Goal: Task Accomplishment & Management: Manage account settings

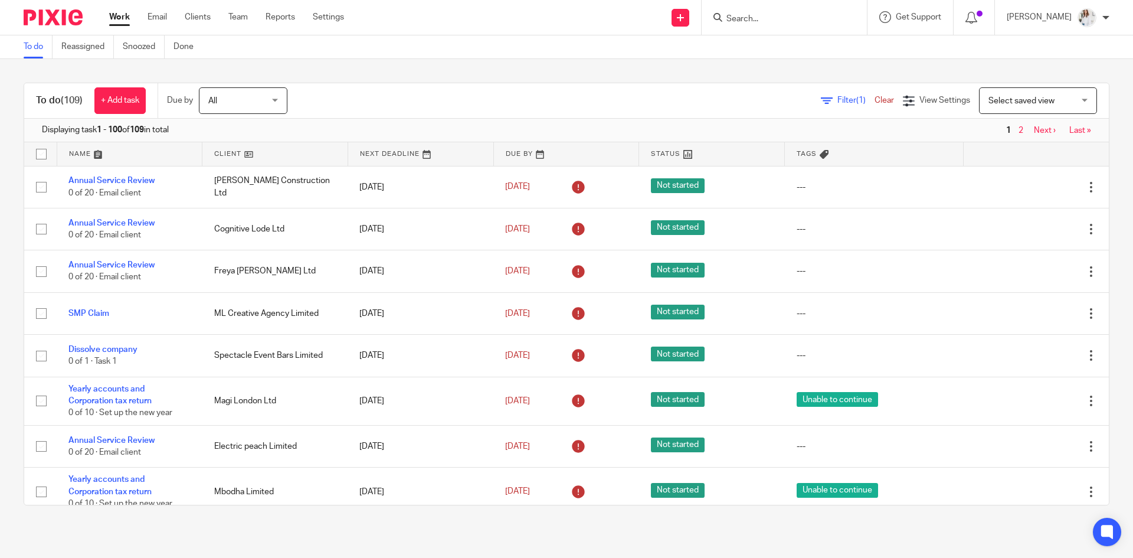
click at [768, 21] on input "Search" at bounding box center [778, 19] width 106 height 11
type input "rachel"
click at [790, 65] on link at bounding box center [823, 64] width 201 height 18
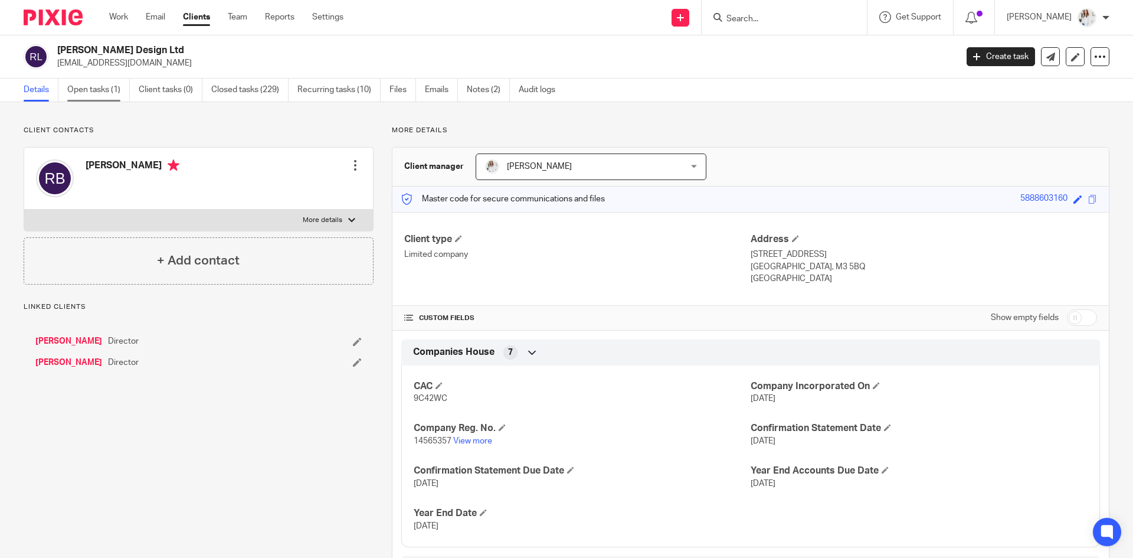
click at [87, 96] on link "Open tasks (1)" at bounding box center [98, 90] width 63 height 23
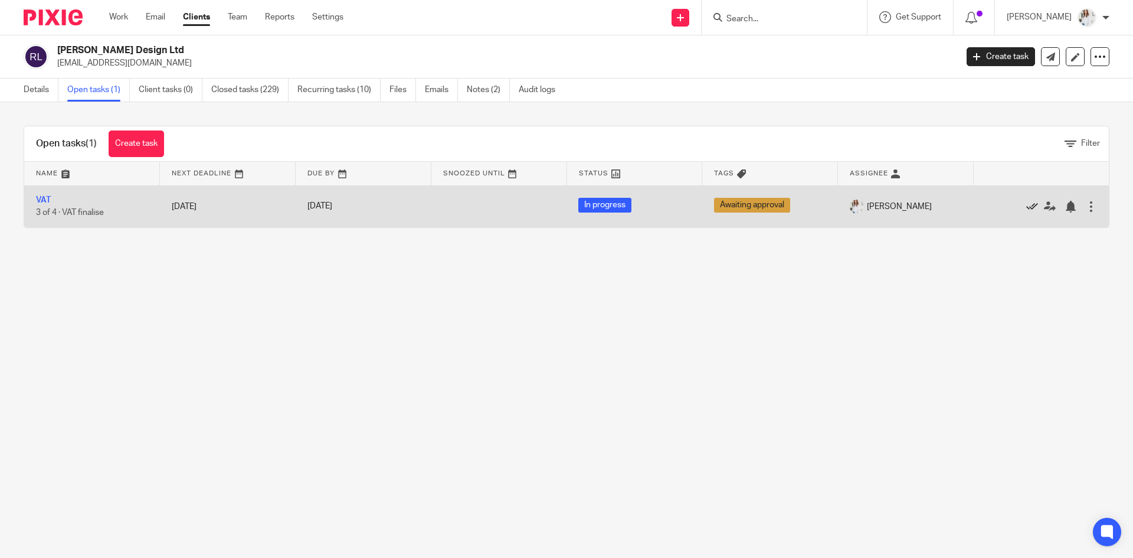
click at [1026, 207] on icon at bounding box center [1032, 207] width 12 height 12
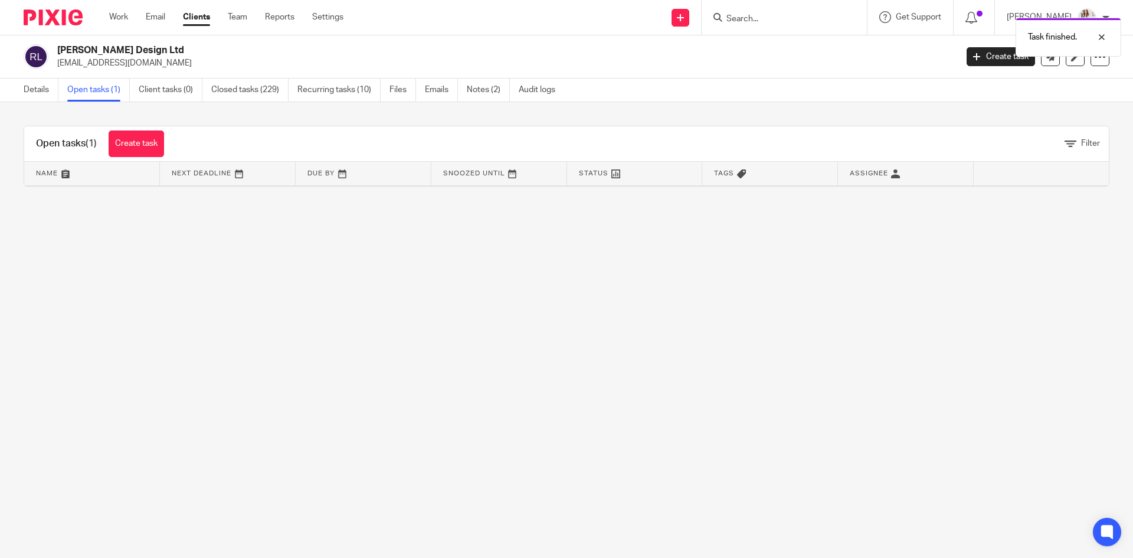
click at [774, 16] on div "Task finished." at bounding box center [844, 34] width 555 height 45
click at [751, 16] on div "Task finished." at bounding box center [844, 34] width 555 height 45
click at [750, 20] on input "Search" at bounding box center [778, 19] width 106 height 11
type input "finpr"
click at [804, 50] on link at bounding box center [796, 46] width 146 height 18
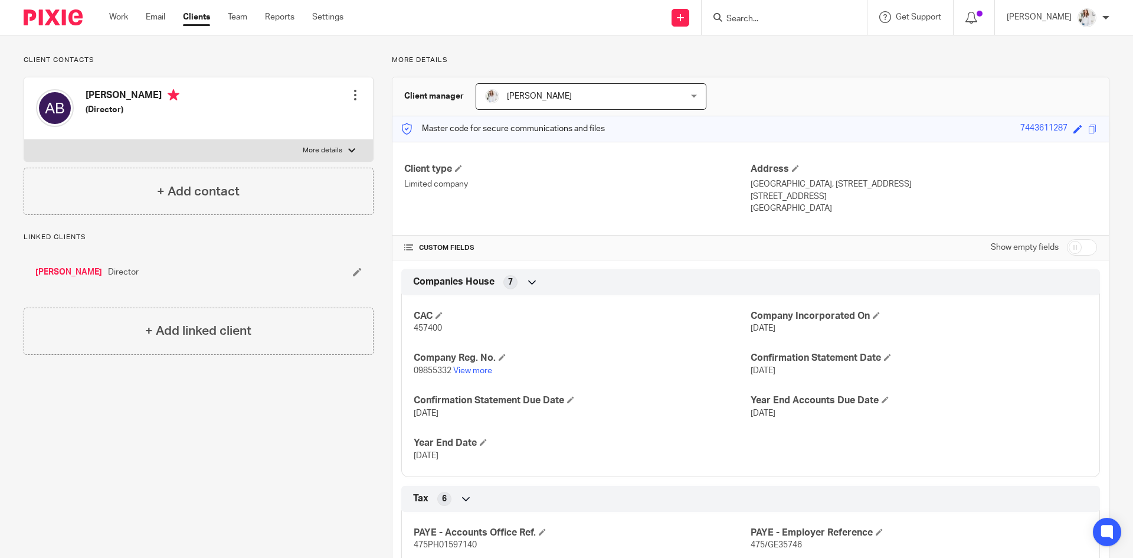
scroll to position [69, 0]
drag, startPoint x: 457, startPoint y: 339, endPoint x: 403, endPoint y: 333, distance: 55.1
click at [403, 333] on div "CAC 457400 Company Incorporated On 3 Nov 2015 Company Reg. No. 09855332 View mo…" at bounding box center [750, 382] width 699 height 191
copy span "457400"
click at [747, 18] on input "Search" at bounding box center [778, 19] width 106 height 11
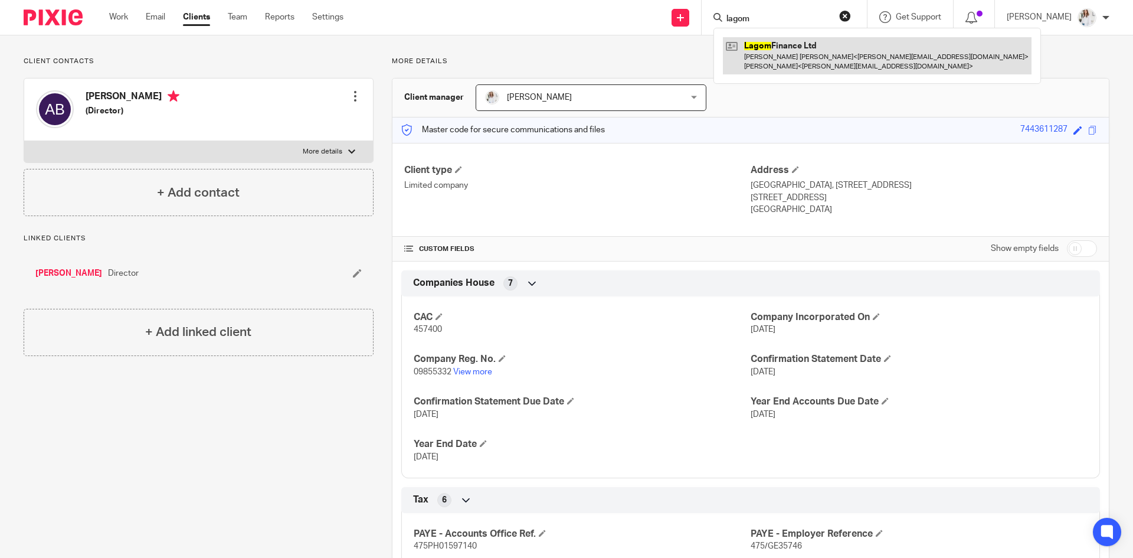
type input "lagom"
click at [827, 61] on link at bounding box center [877, 55] width 309 height 37
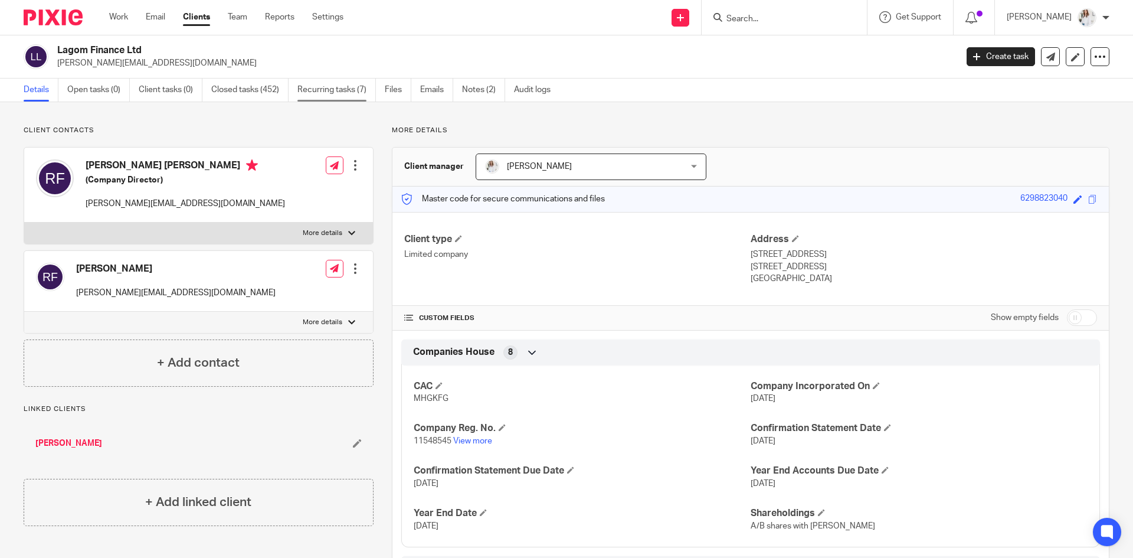
click at [320, 93] on link "Recurring tasks (7)" at bounding box center [336, 90] width 79 height 23
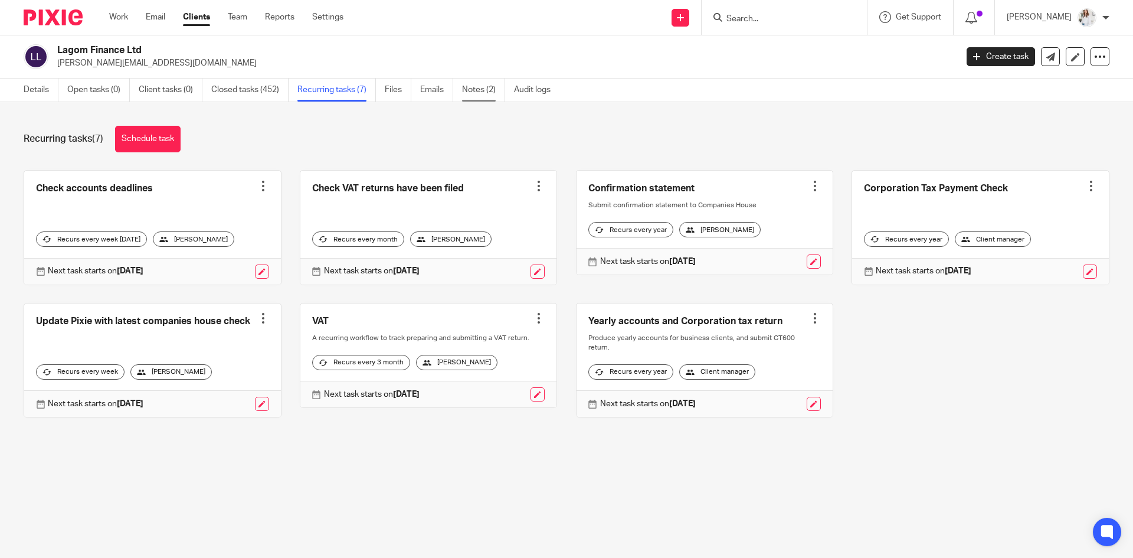
click at [466, 93] on link "Notes (2)" at bounding box center [483, 90] width 43 height 23
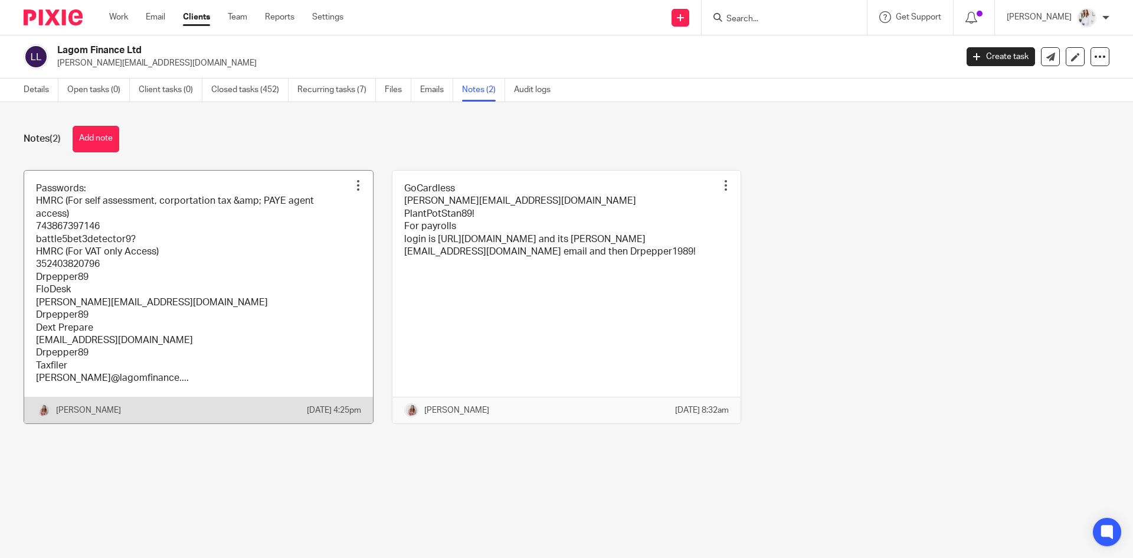
click at [178, 259] on link at bounding box center [198, 297] width 349 height 253
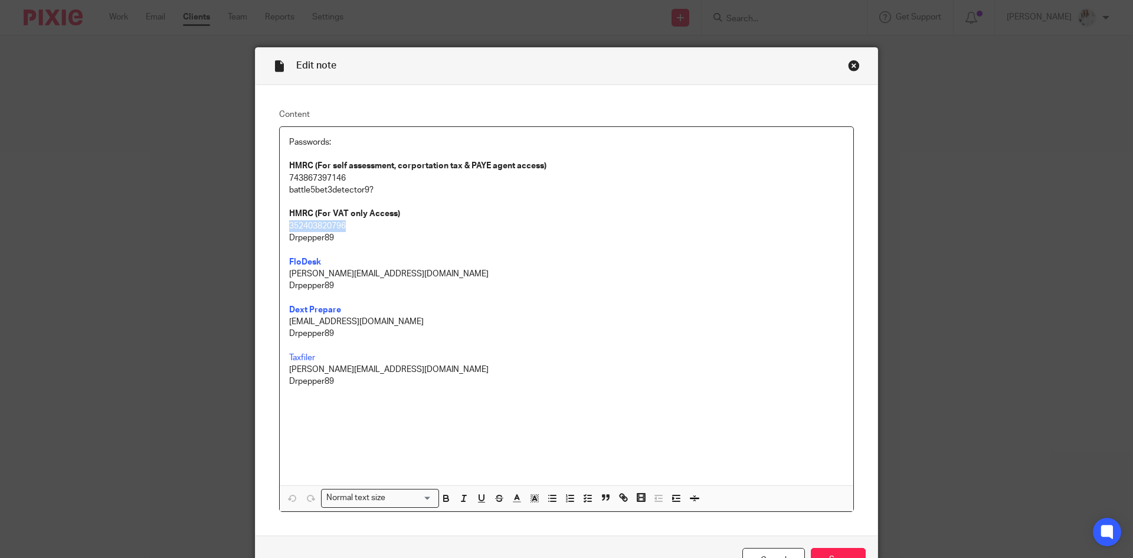
drag, startPoint x: 355, startPoint y: 231, endPoint x: 276, endPoint y: 223, distance: 78.9
click at [280, 223] on div "Passwords: HMRC (For self assessment, corportation tax & PAYE agent access) 743…" at bounding box center [567, 306] width 574 height 358
drag, startPoint x: 358, startPoint y: 176, endPoint x: 270, endPoint y: 179, distance: 88.0
click at [264, 179] on div "Content Passwords: HMRC (For self assessment, corportation tax & PAYE agent acc…" at bounding box center [567, 310] width 622 height 450
copy p "743867397146"
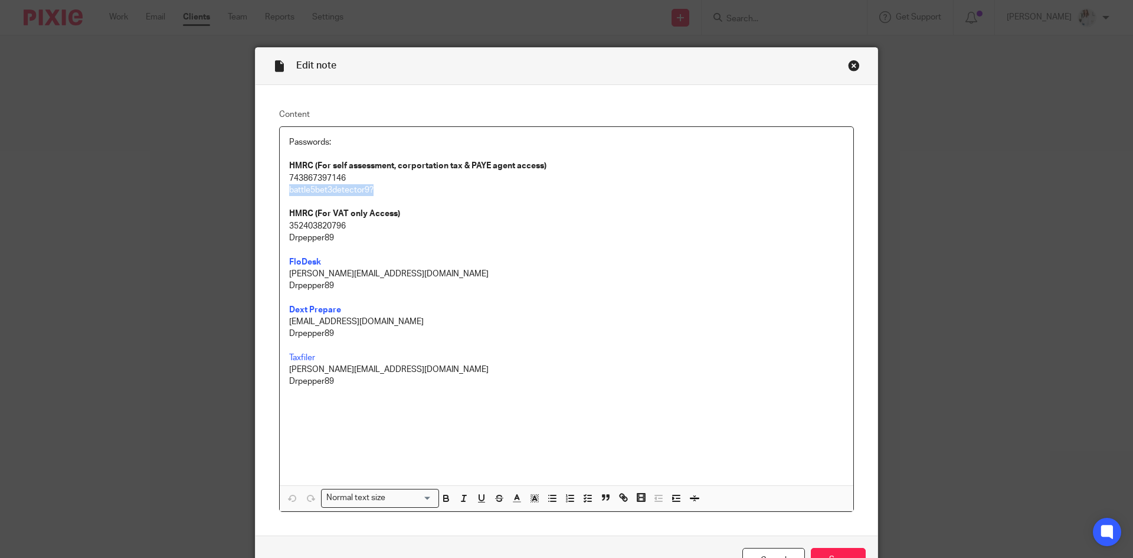
drag, startPoint x: 303, startPoint y: 191, endPoint x: 259, endPoint y: 188, distance: 45.0
click at [259, 188] on div "Content Passwords: HMRC (For self assessment, corportation tax & PAYE agent acc…" at bounding box center [567, 310] width 622 height 450
copy p "battle5bet3detector9?"
click at [396, 192] on p "battle5bet3detector9?" at bounding box center [566, 190] width 555 height 12
drag, startPoint x: 3, startPoint y: 163, endPoint x: 4, endPoint y: 282, distance: 118.6
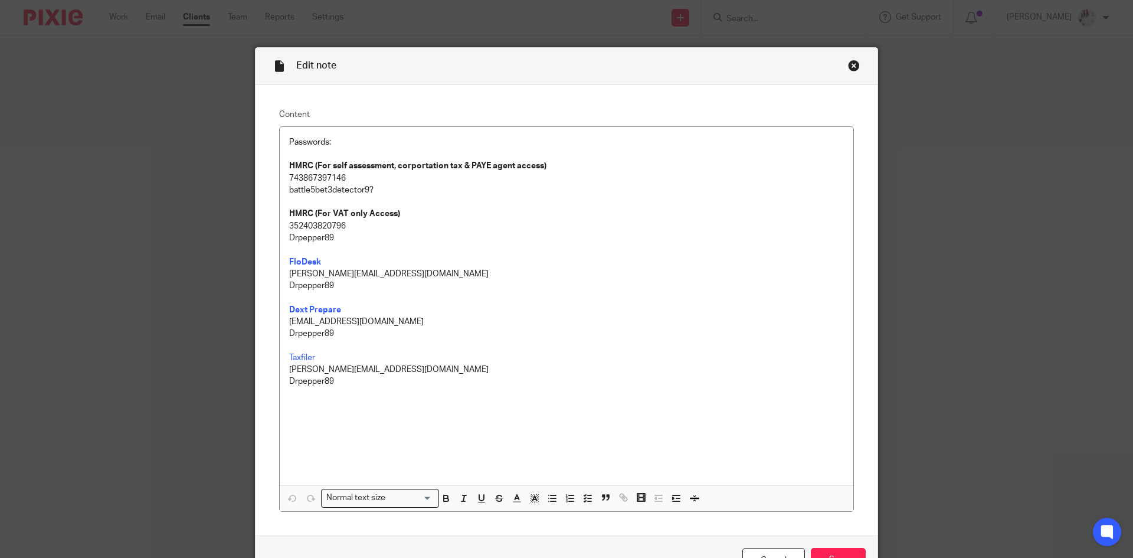
click at [4, 282] on div "Edit note Content Passwords: HMRC (For self assessment, corportation tax & PAYE…" at bounding box center [566, 279] width 1133 height 558
drag, startPoint x: 410, startPoint y: 188, endPoint x: 278, endPoint y: 192, distance: 131.7
click at [280, 192] on div "Passwords: HMRC (For self assessment, corportation tax & PAYE agent access) 743…" at bounding box center [567, 306] width 574 height 358
copy p "battle5bet3detector9?"
click at [391, 182] on p "743867397146" at bounding box center [566, 178] width 555 height 12
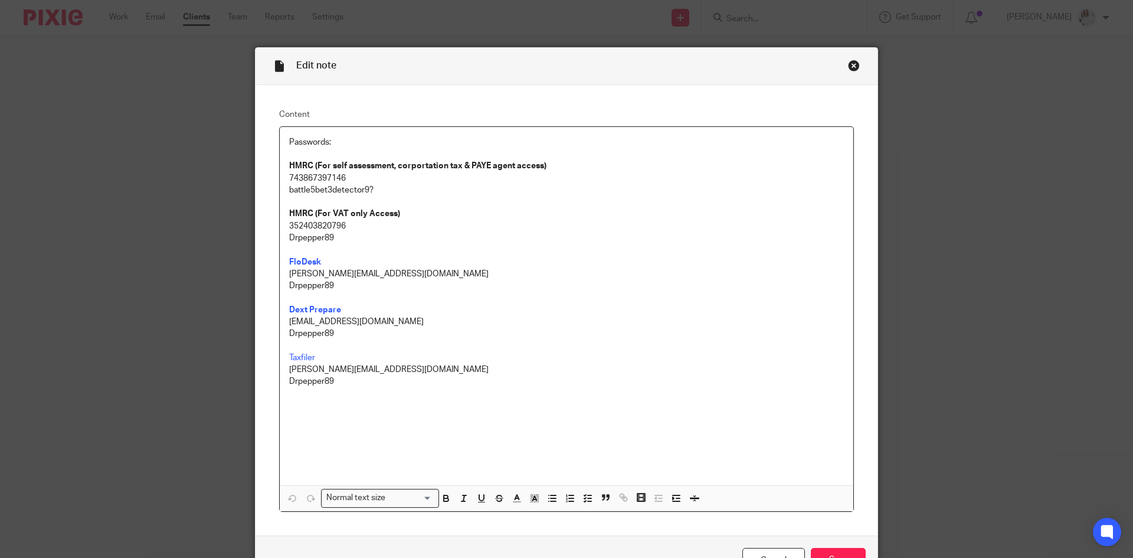
click at [391, 189] on p "battle5bet3detector9?" at bounding box center [566, 190] width 555 height 12
drag, startPoint x: 6, startPoint y: 248, endPoint x: 6, endPoint y: 260, distance: 11.8
click at [6, 260] on div "Edit note Content Passwords: HMRC (For self assessment, corportation tax & PAYE…" at bounding box center [566, 279] width 1133 height 558
drag, startPoint x: 343, startPoint y: 198, endPoint x: 287, endPoint y: 191, distance: 55.9
click at [289, 191] on p "battle5bet3detector9?!" at bounding box center [566, 190] width 555 height 12
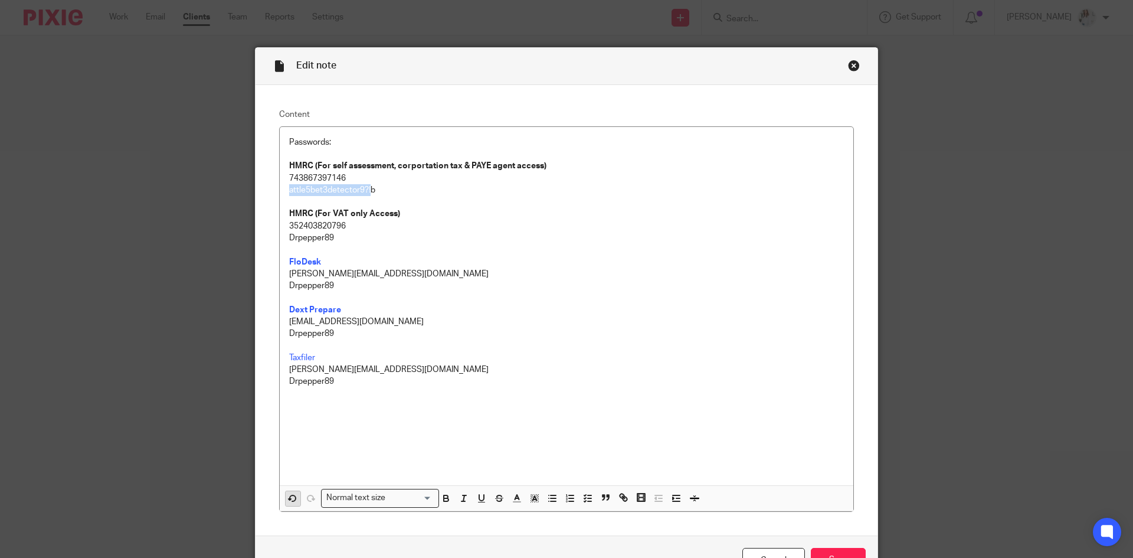
click at [290, 499] on icon "button" at bounding box center [292, 498] width 11 height 11
click at [584, 236] on p "Drpepper89" at bounding box center [566, 238] width 555 height 12
drag, startPoint x: 362, startPoint y: 176, endPoint x: 281, endPoint y: 178, distance: 80.9
click at [281, 178] on div "Passwords: HMRC (For self assessment, corportation tax & PAYE agent access) 743…" at bounding box center [567, 306] width 574 height 358
copy p "743867397146"
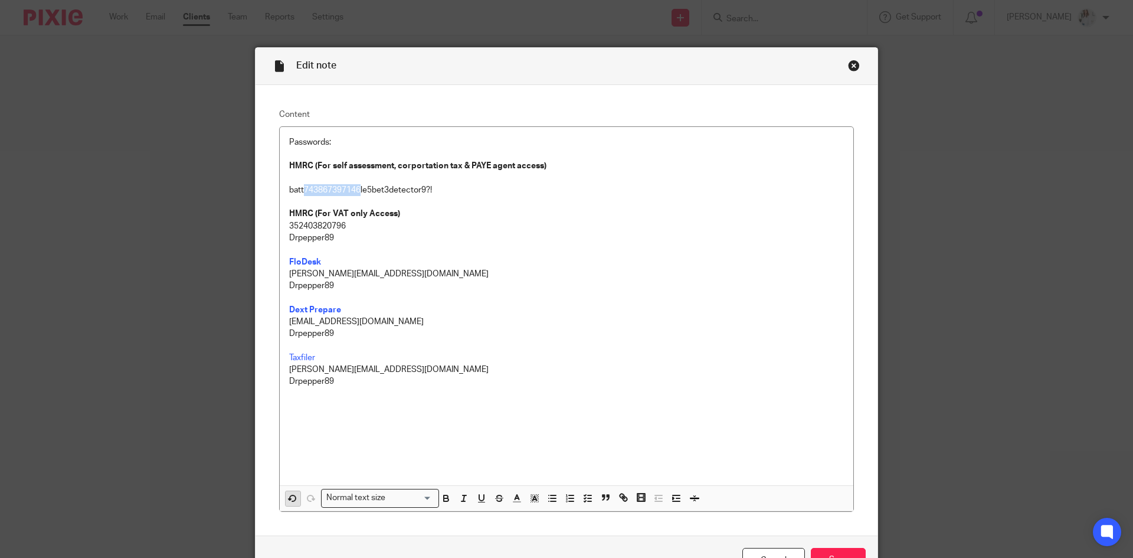
click at [287, 498] on icon "button" at bounding box center [292, 498] width 11 height 11
click at [397, 186] on p "battle5bet3detector9?!" at bounding box center [566, 190] width 555 height 12
drag, startPoint x: 390, startPoint y: 194, endPoint x: 283, endPoint y: 194, distance: 107.4
click at [283, 194] on div "Passwords: HMRC (For self assessment, corportation tax & PAYE agent access) 743…" at bounding box center [567, 306] width 574 height 358
copy p "battle5bet3detector9?!"
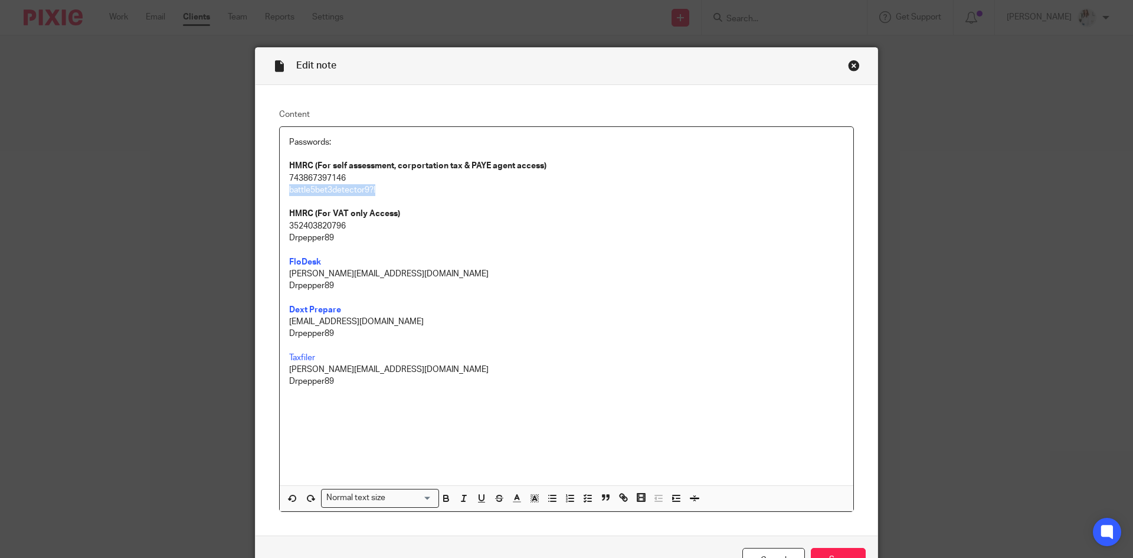
click at [848, 64] on div "Close this dialog window" at bounding box center [854, 66] width 12 height 12
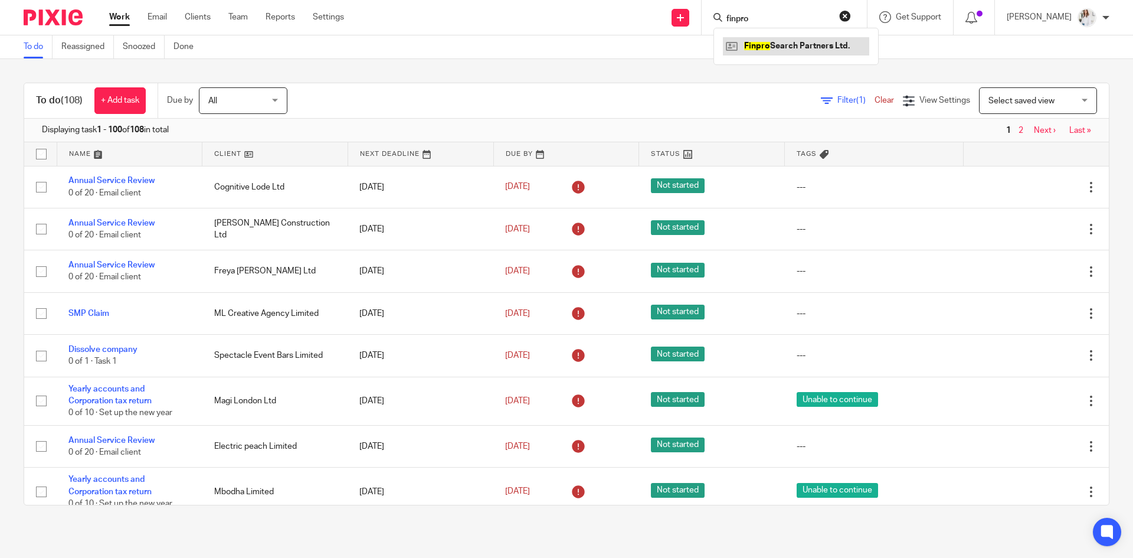
type input "finpro"
click at [777, 41] on link at bounding box center [796, 46] width 146 height 18
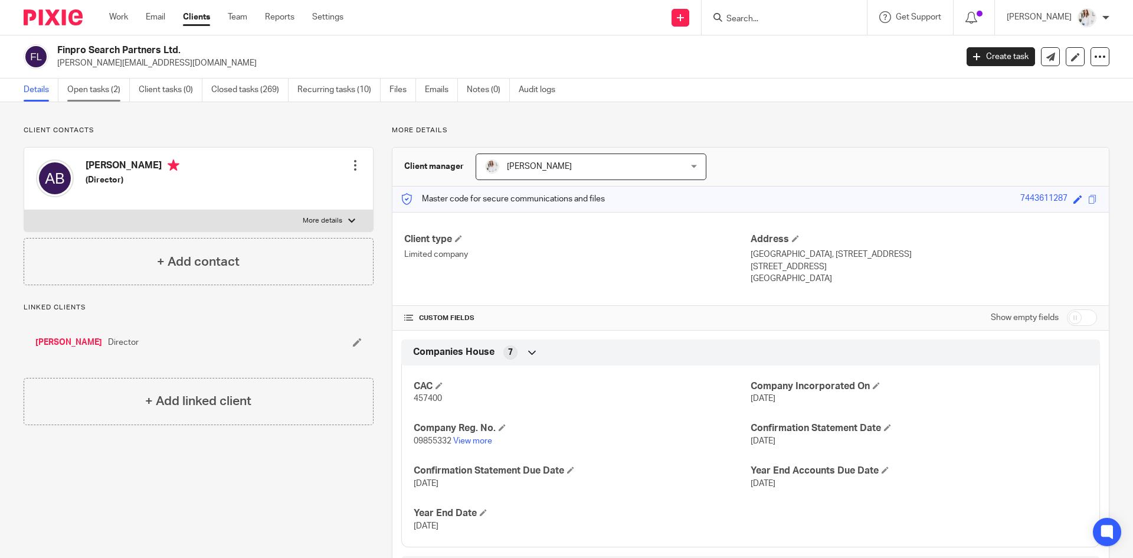
click at [96, 89] on link "Open tasks (2)" at bounding box center [98, 90] width 63 height 23
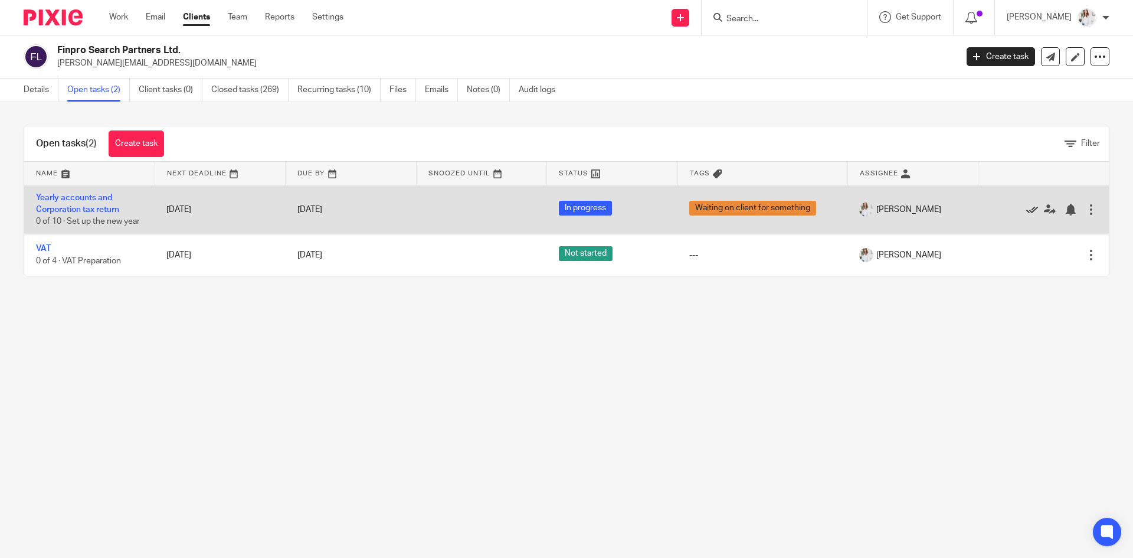
click at [1026, 208] on icon at bounding box center [1032, 210] width 12 height 12
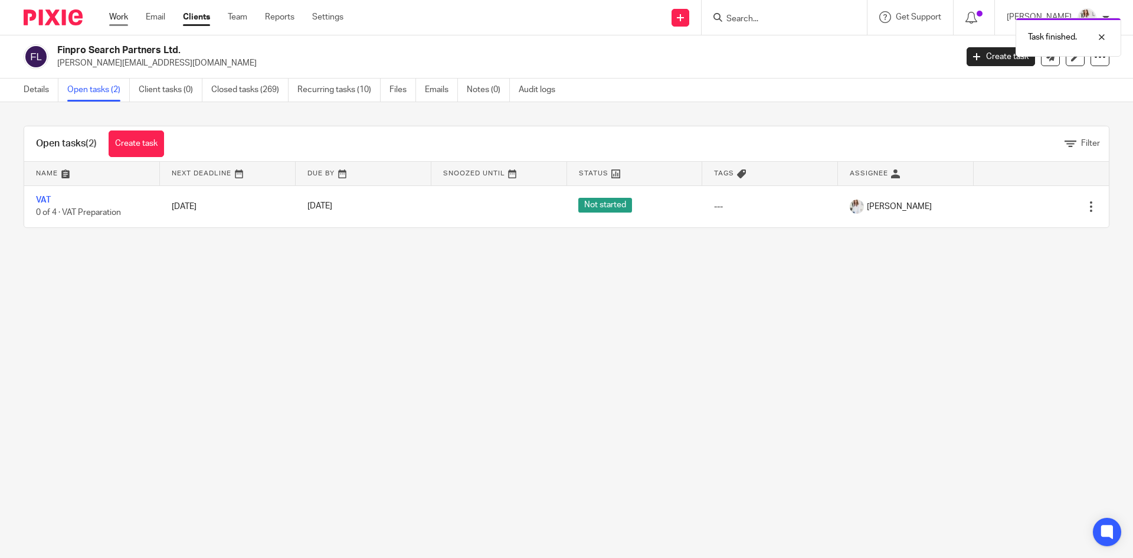
click at [123, 18] on link "Work" at bounding box center [118, 17] width 19 height 12
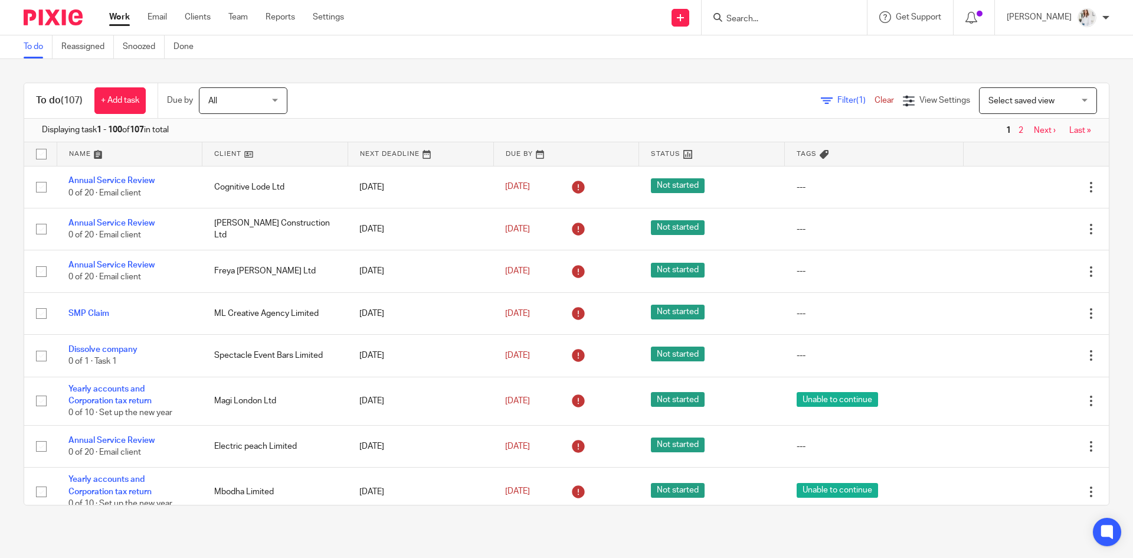
click at [759, 19] on input "Search" at bounding box center [778, 19] width 106 height 11
type input "finpro"
click at [802, 41] on link at bounding box center [796, 46] width 146 height 18
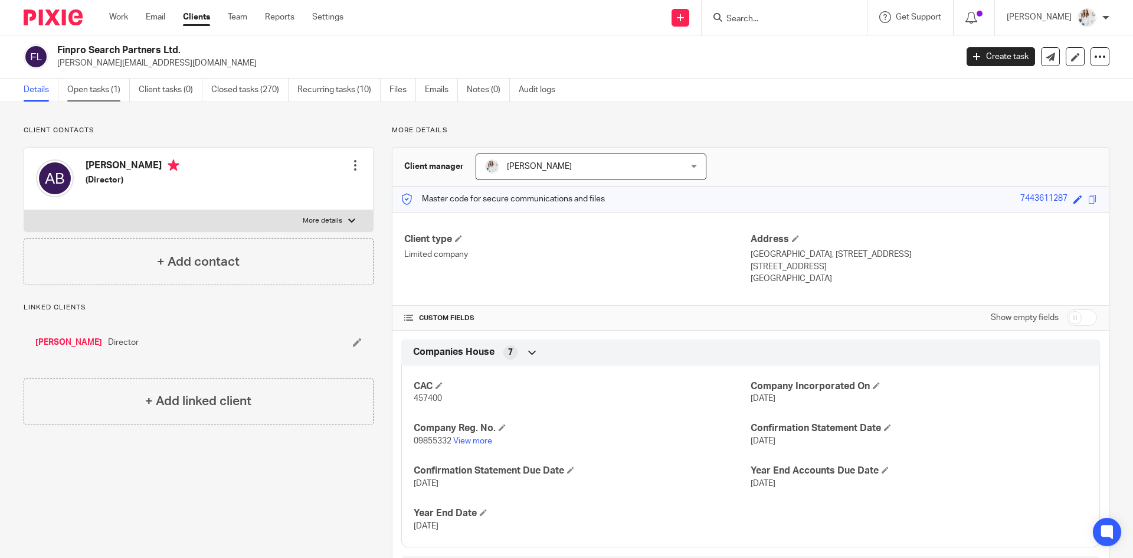
click at [103, 83] on link "Open tasks (1)" at bounding box center [98, 90] width 63 height 23
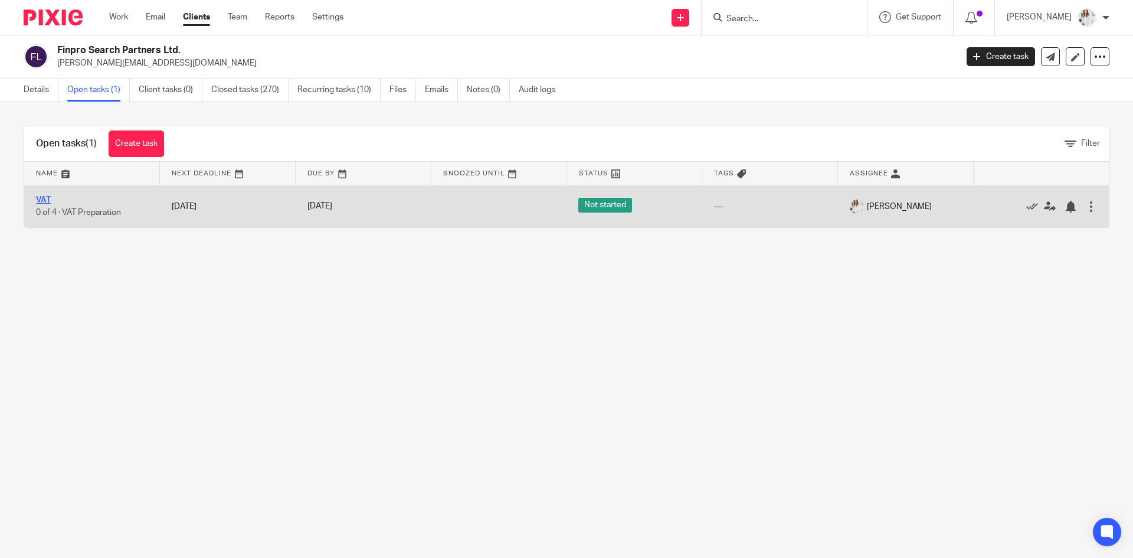
click at [47, 201] on link "VAT" at bounding box center [43, 200] width 15 height 8
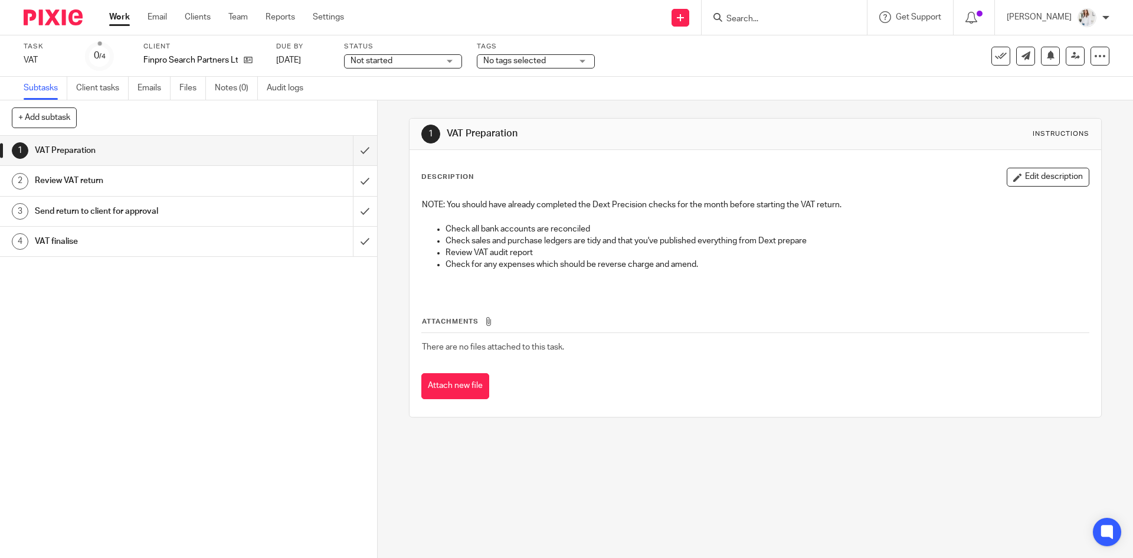
click at [443, 65] on div "Not started Not started" at bounding box center [403, 61] width 118 height 14
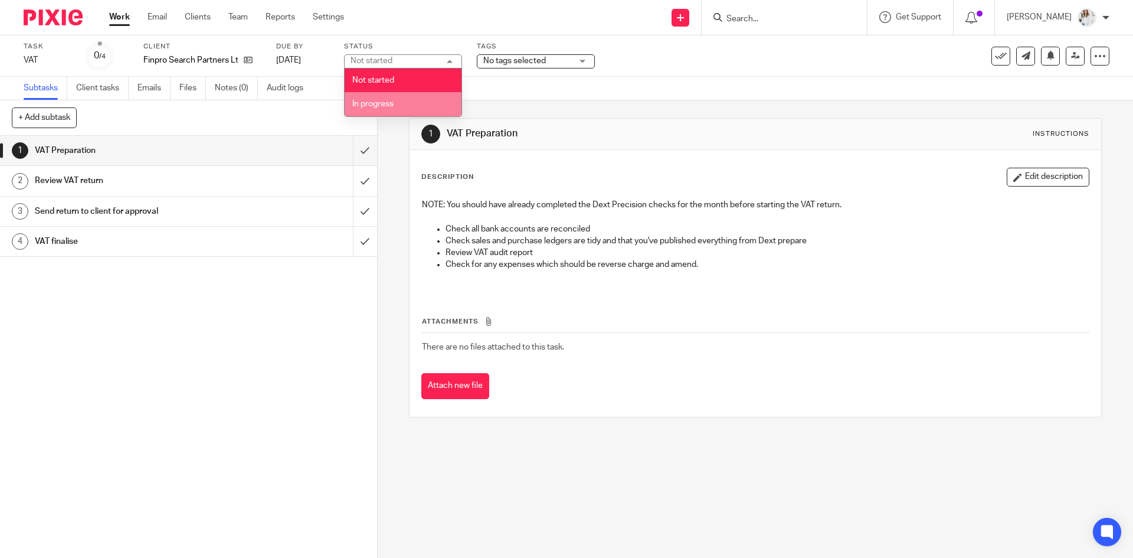
click at [385, 113] on li "In progress" at bounding box center [403, 104] width 117 height 24
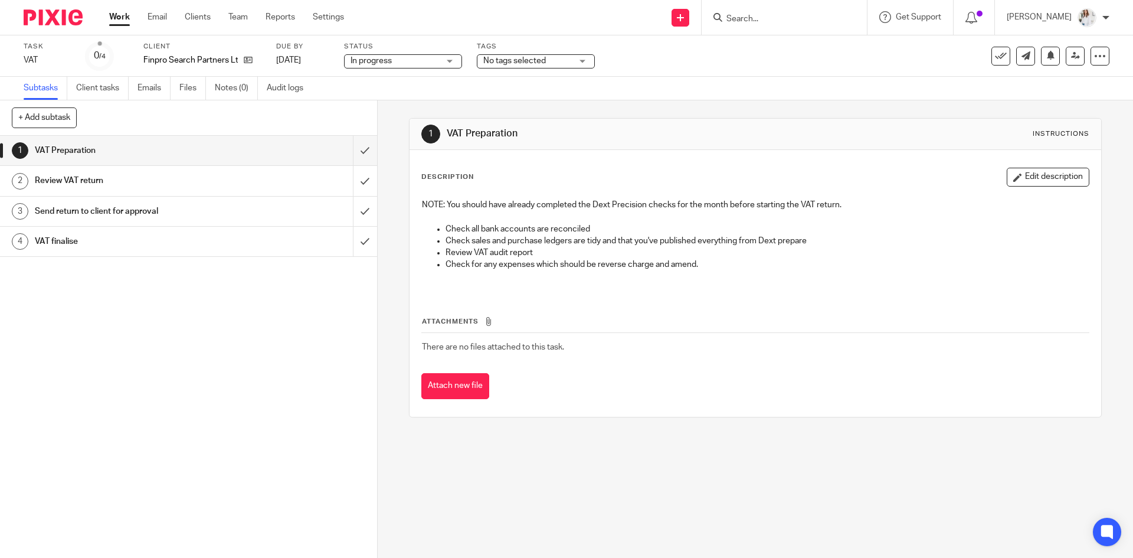
click at [554, 61] on span "No tags selected" at bounding box center [527, 61] width 89 height 12
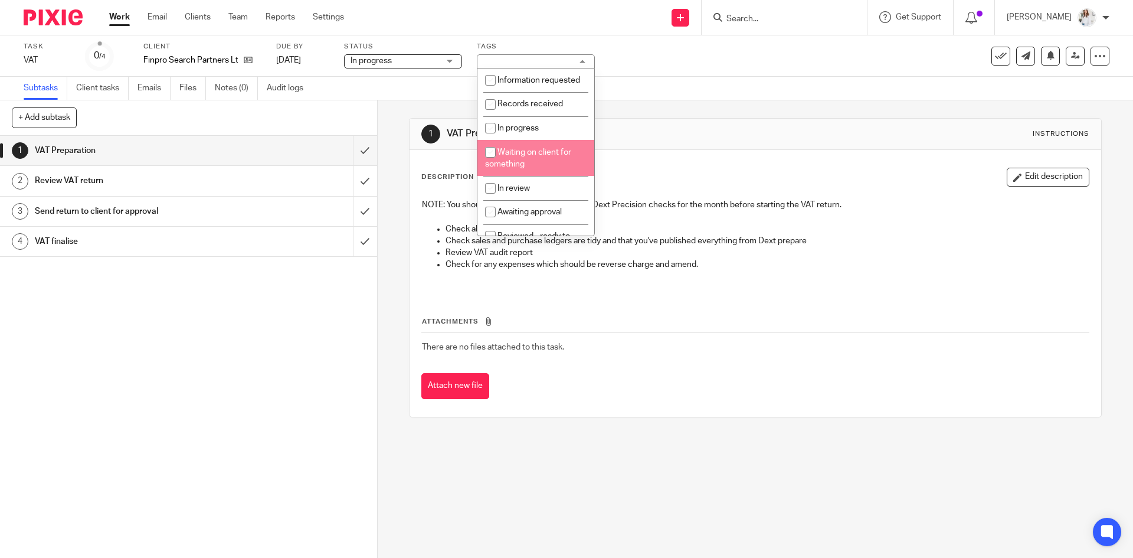
click at [542, 174] on li "Waiting on client for something" at bounding box center [535, 158] width 117 height 36
checkbox input "true"
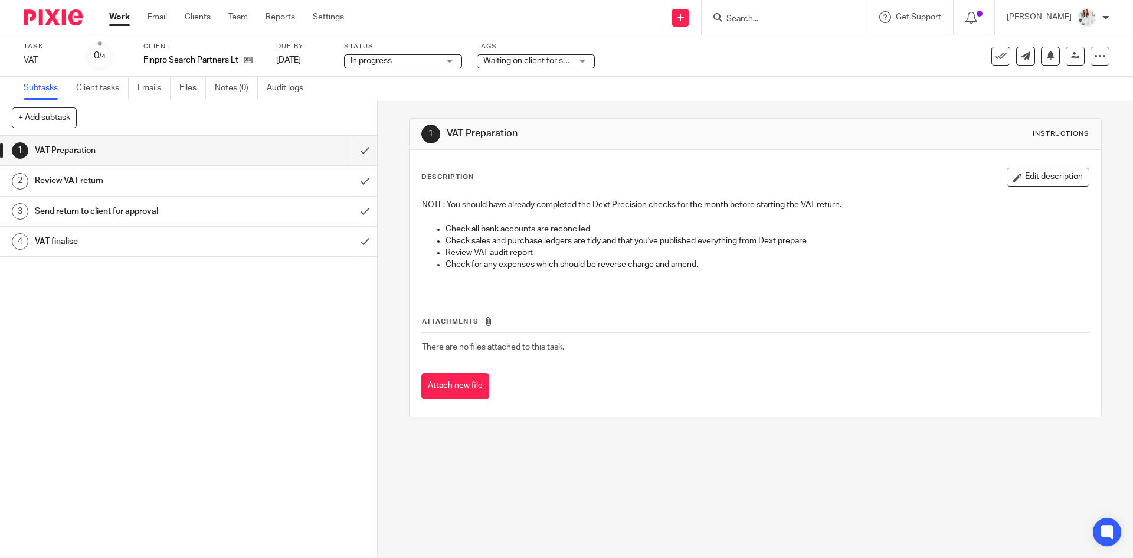
click at [119, 19] on link "Work" at bounding box center [119, 17] width 21 height 12
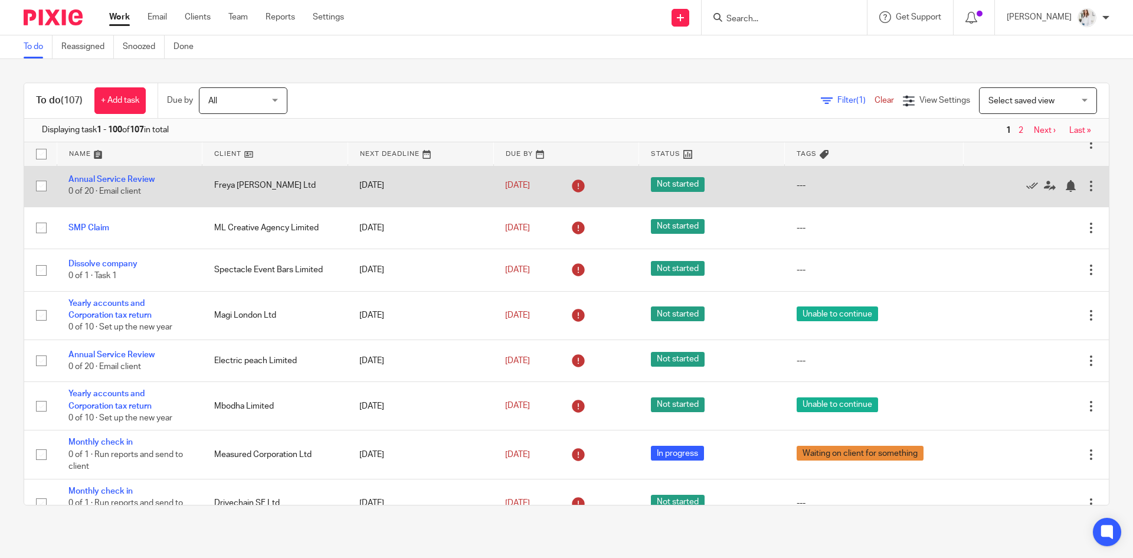
scroll to position [93, 0]
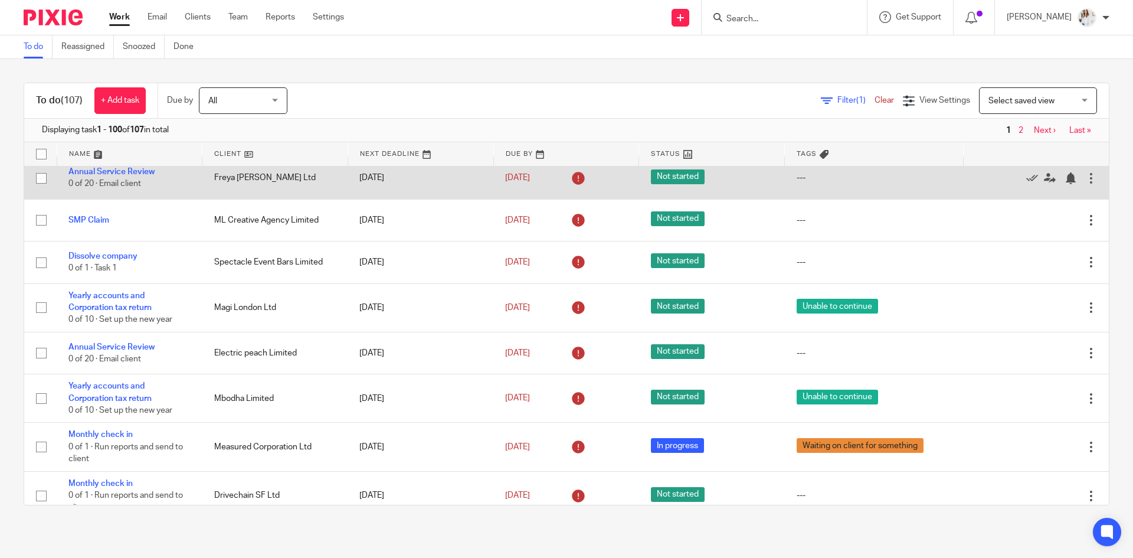
drag, startPoint x: 1069, startPoint y: 168, endPoint x: 1069, endPoint y: 183, distance: 14.8
click at [1069, 183] on div "Edit task Delete" at bounding box center [1036, 178] width 122 height 30
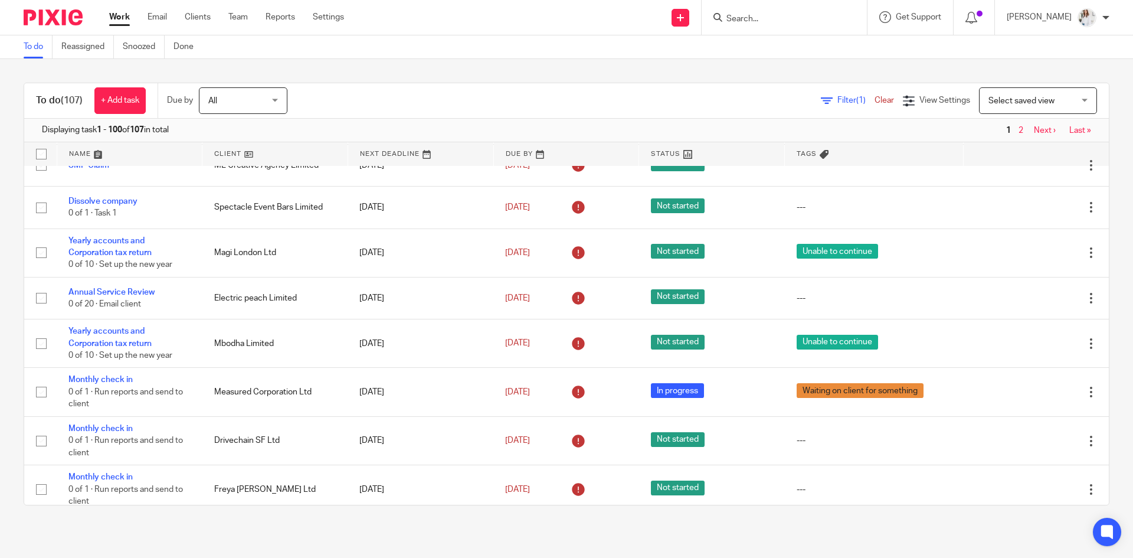
scroll to position [319, 0]
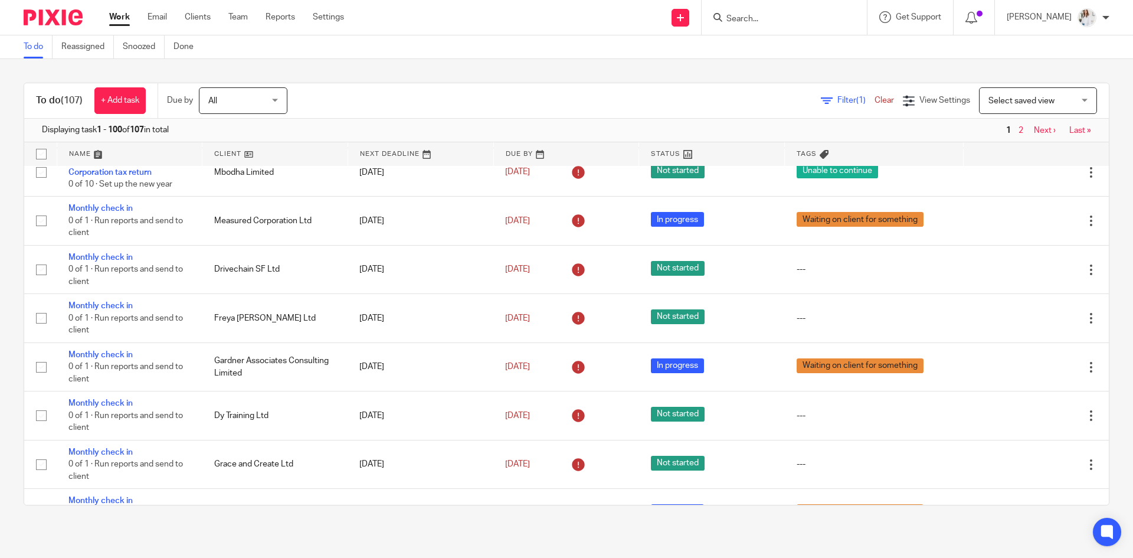
click at [838, 103] on span "Filter (1)" at bounding box center [856, 100] width 37 height 8
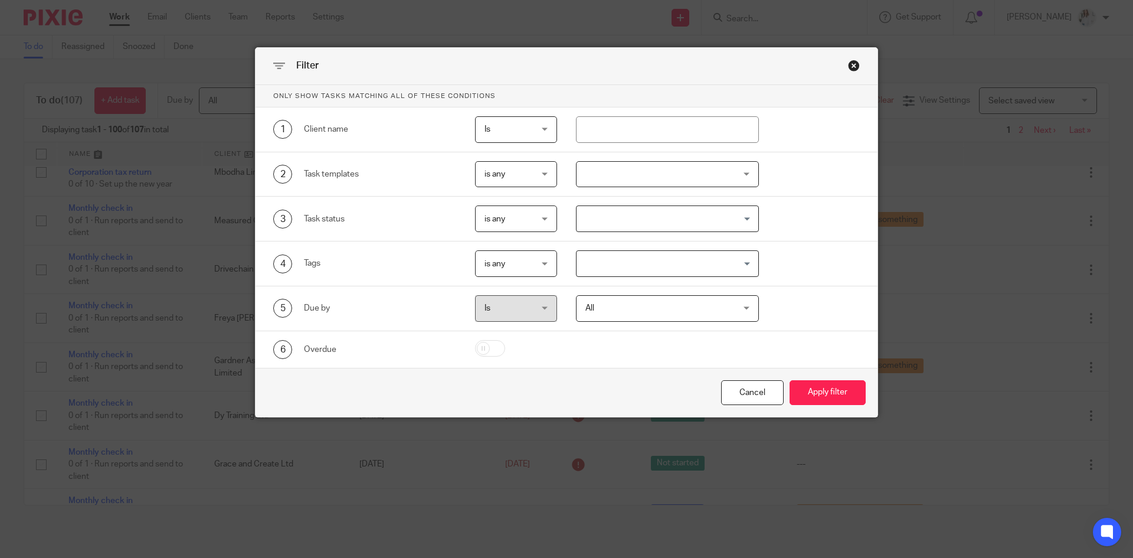
click at [685, 172] on div at bounding box center [668, 174] width 184 height 27
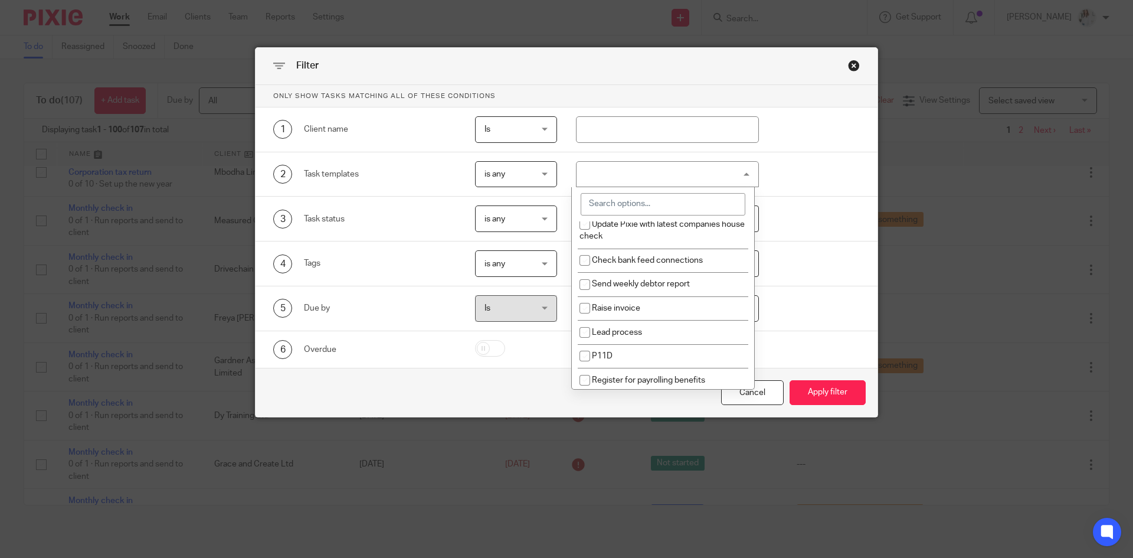
scroll to position [2110, 0]
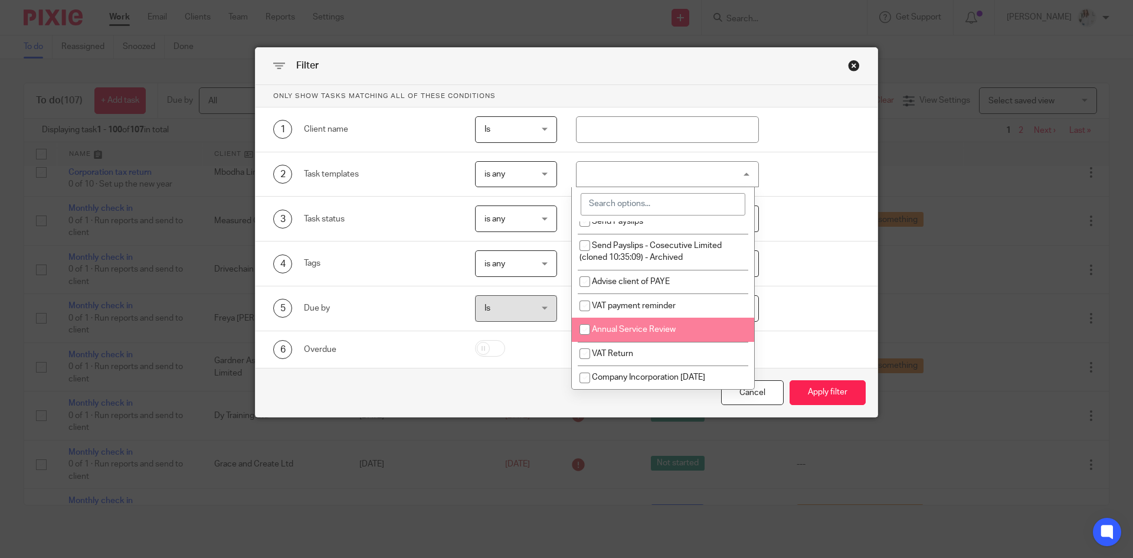
click at [662, 328] on span "Annual Service Review" at bounding box center [634, 329] width 84 height 8
checkbox input "true"
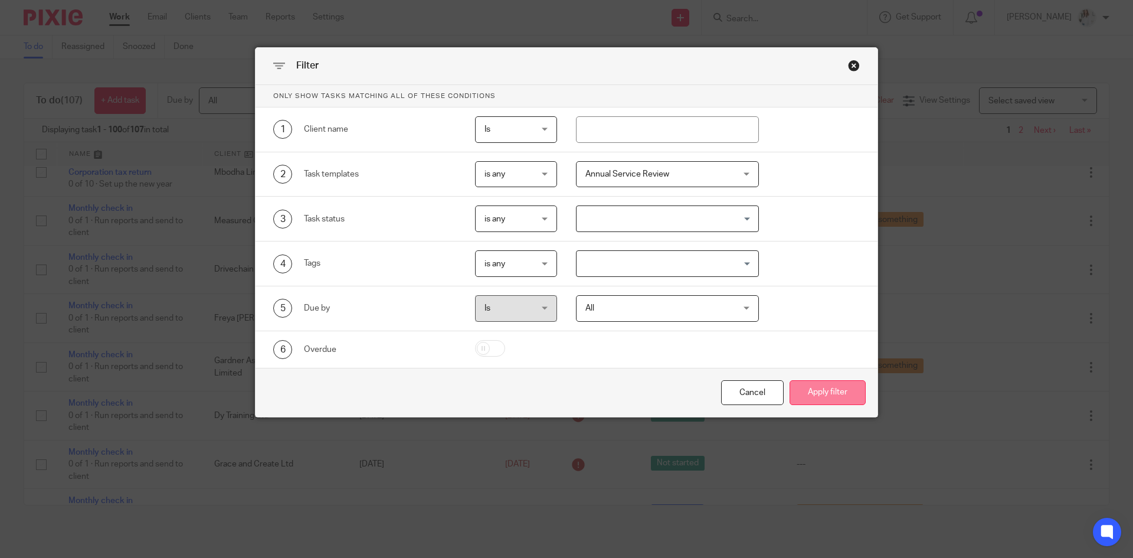
click at [814, 396] on button "Apply filter" at bounding box center [828, 392] width 76 height 25
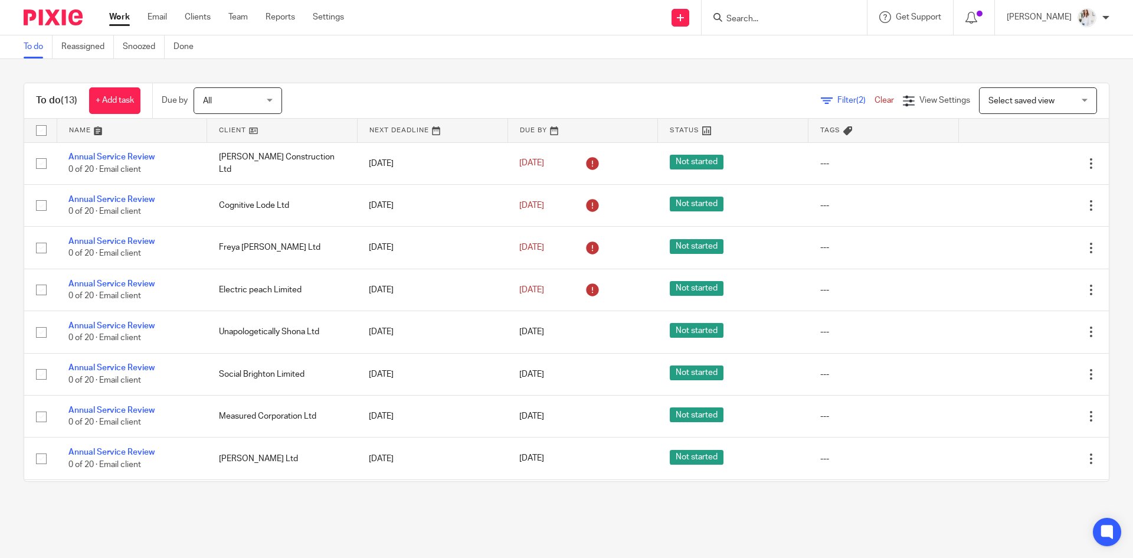
click at [127, 19] on link "Work" at bounding box center [119, 17] width 21 height 12
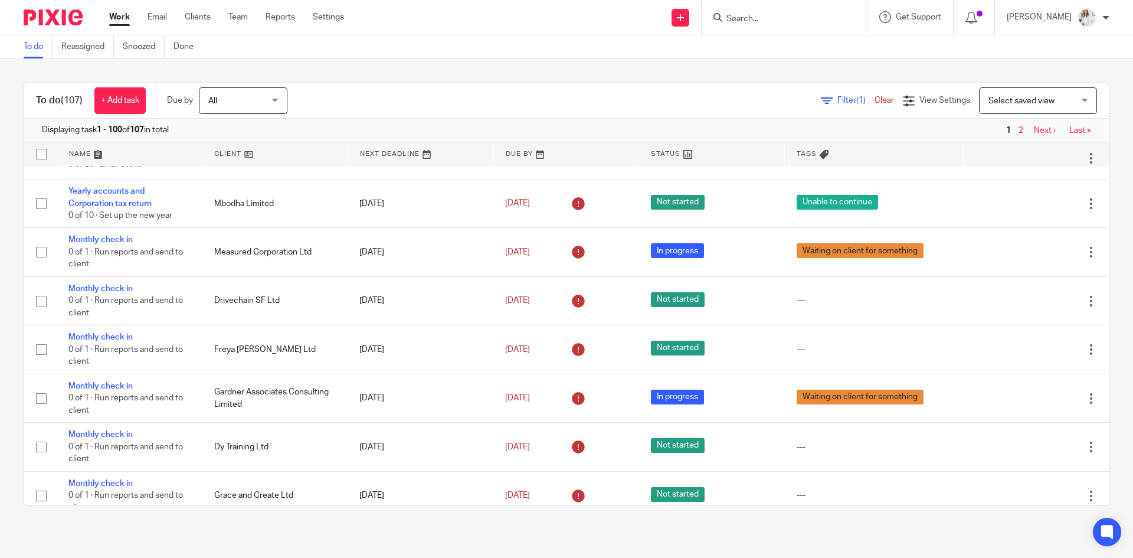
scroll to position [296, 0]
